Goal: Feedback & Contribution: Leave review/rating

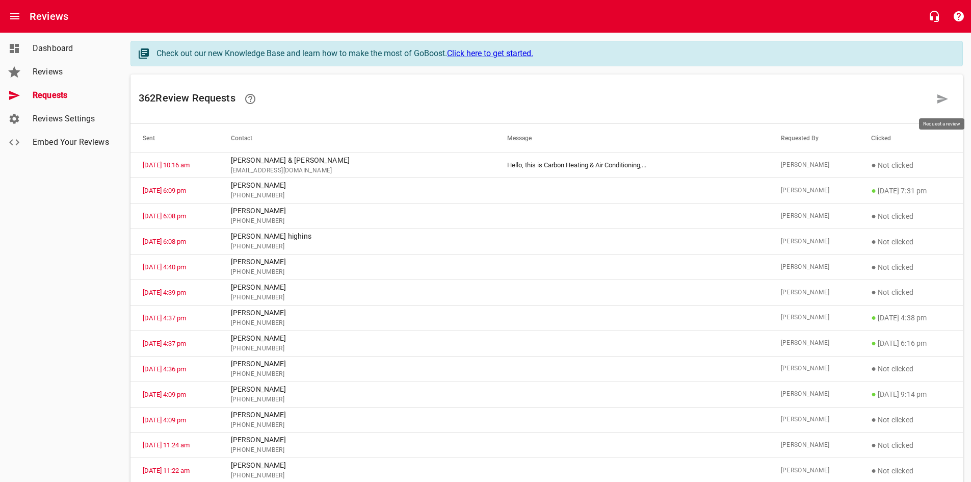
click at [938, 101] on icon at bounding box center [943, 99] width 12 height 12
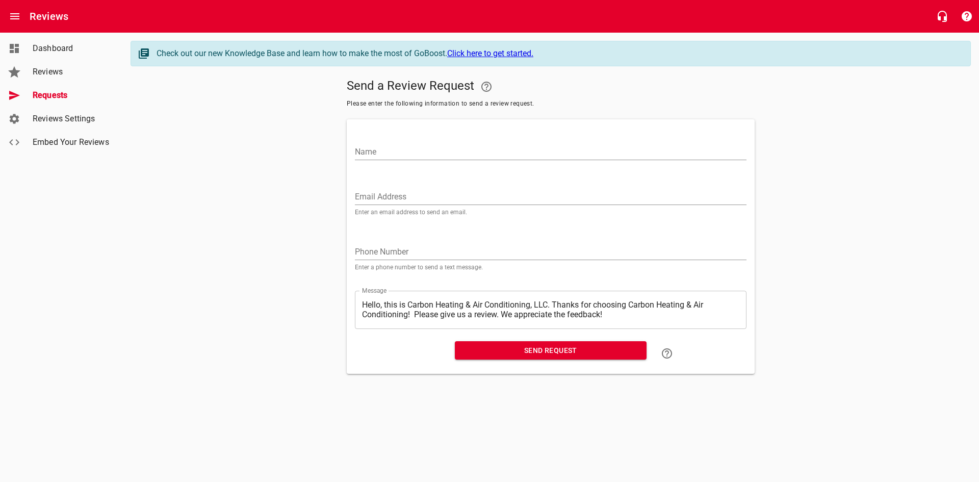
click at [577, 154] on input "Name" at bounding box center [551, 152] width 392 height 16
type input "[PERSON_NAME]"
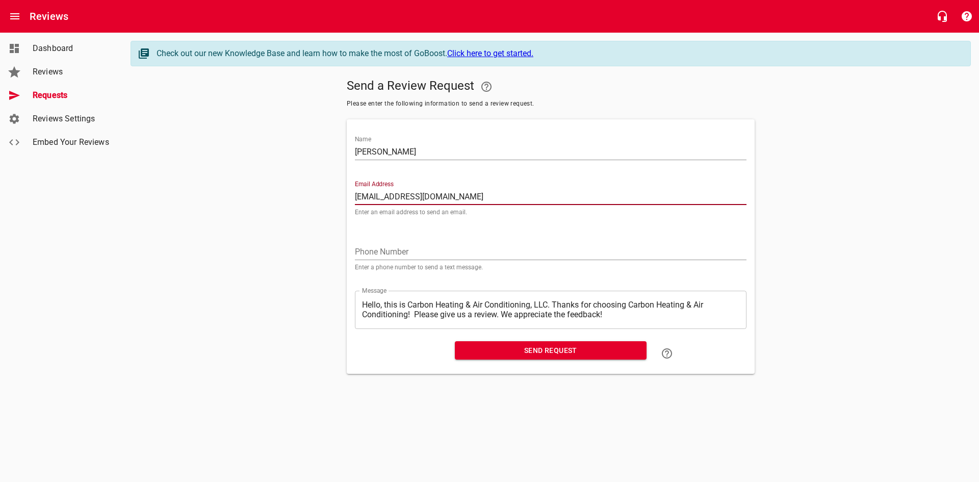
type input "[EMAIL_ADDRESS][DOMAIN_NAME]"
click at [539, 351] on span "Send Request" at bounding box center [550, 350] width 175 height 13
